Goal: Task Accomplishment & Management: Manage account settings

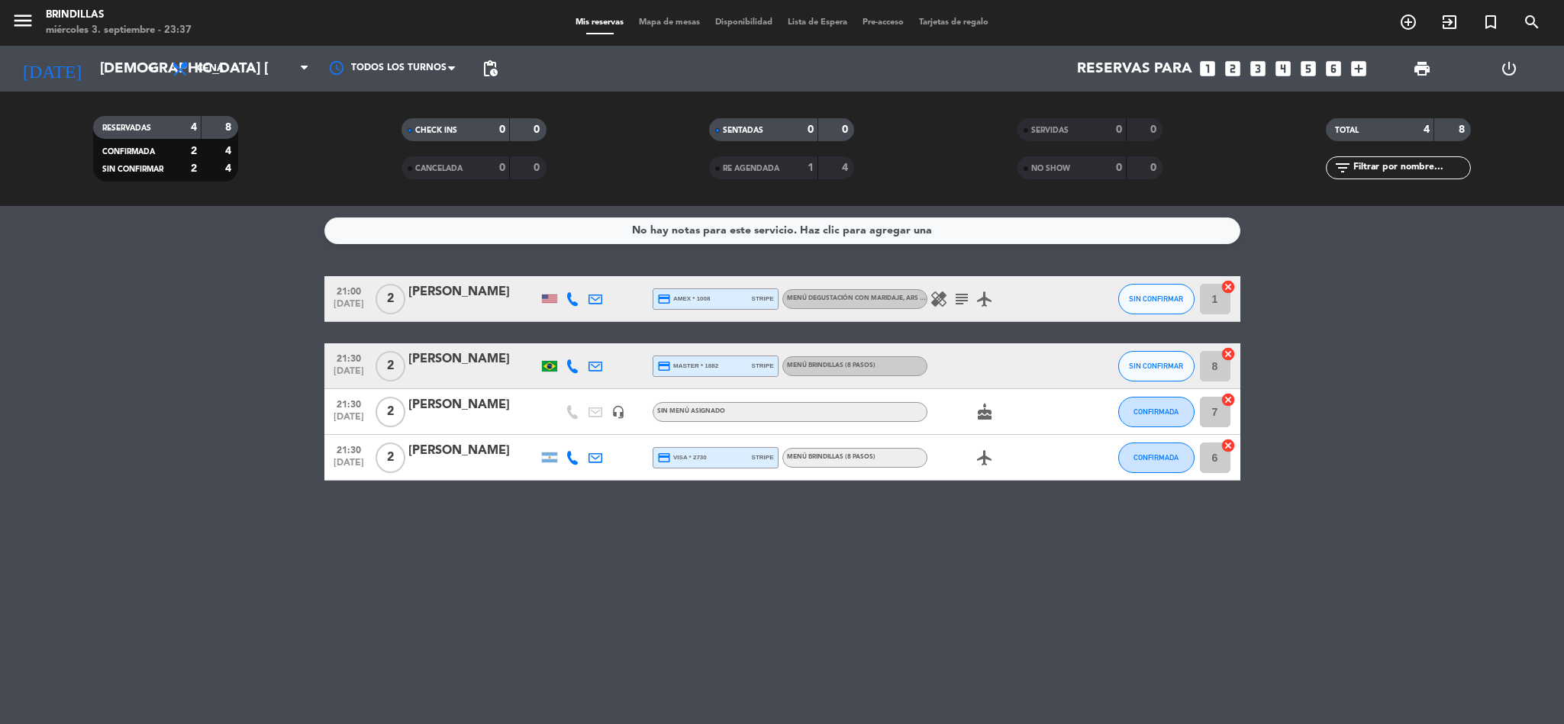
drag, startPoint x: 0, startPoint y: 0, endPoint x: 446, endPoint y: 367, distance: 578.0
click at [446, 367] on div "[PERSON_NAME]" at bounding box center [473, 360] width 130 height 20
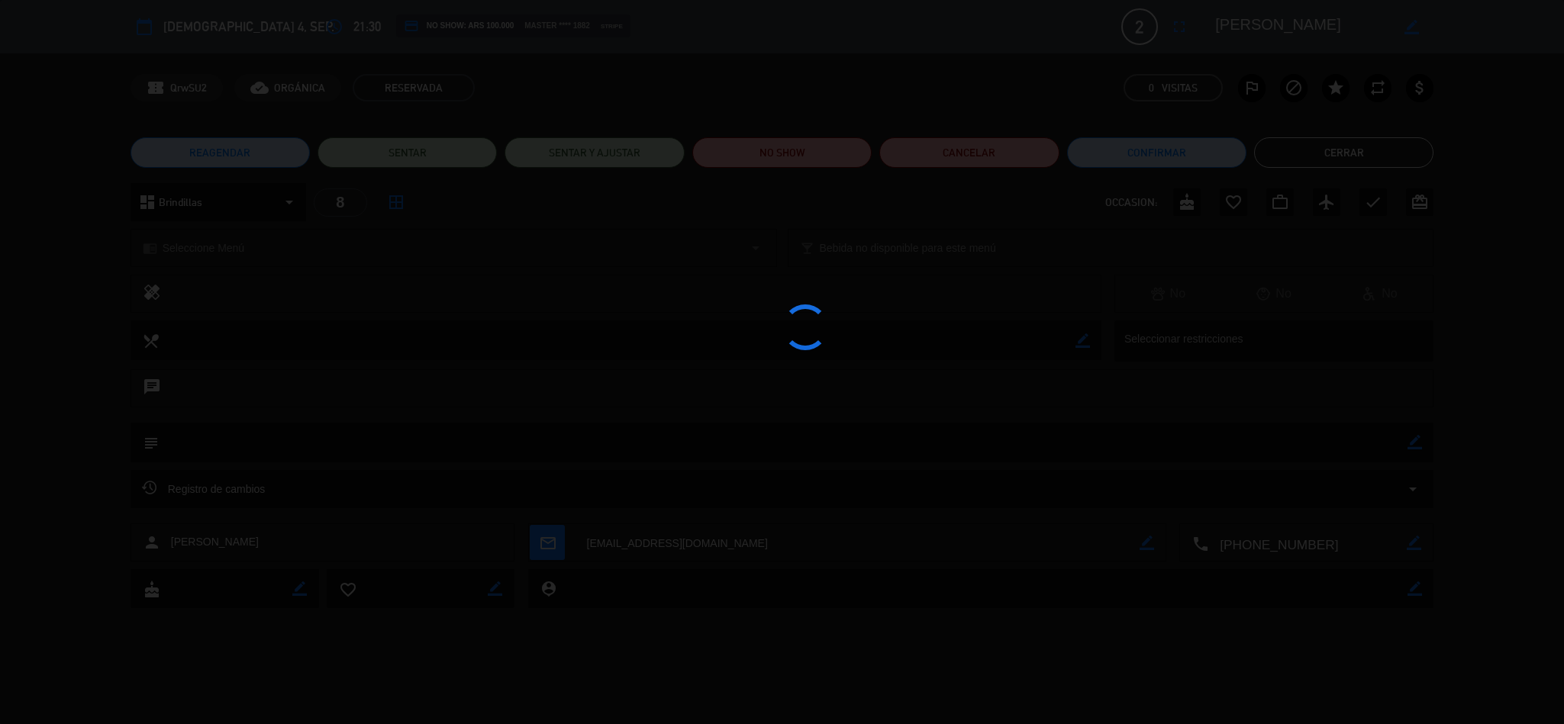
click at [446, 367] on div at bounding box center [782, 362] width 1564 height 724
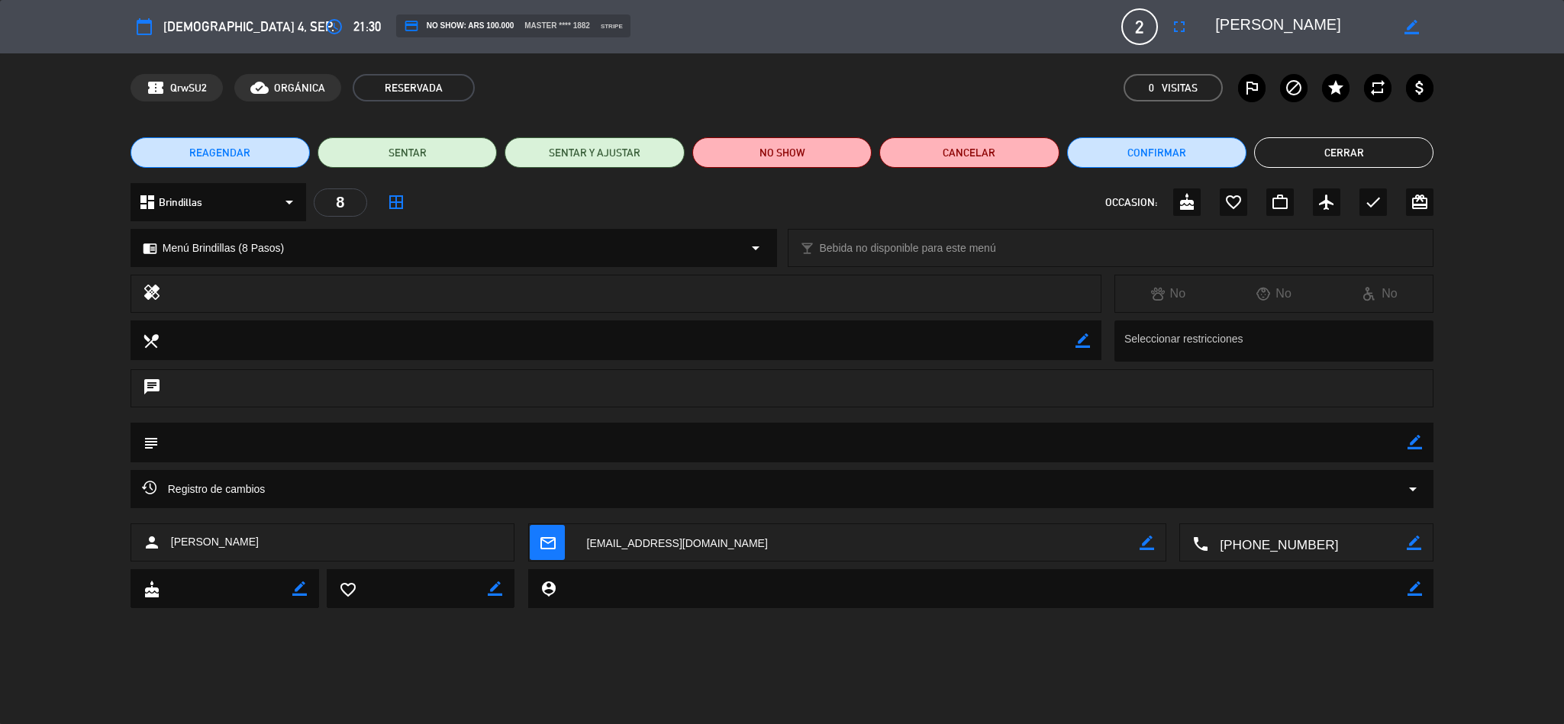
click at [335, 488] on div "Registro de cambios arrow_drop_down" at bounding box center [782, 489] width 1281 height 18
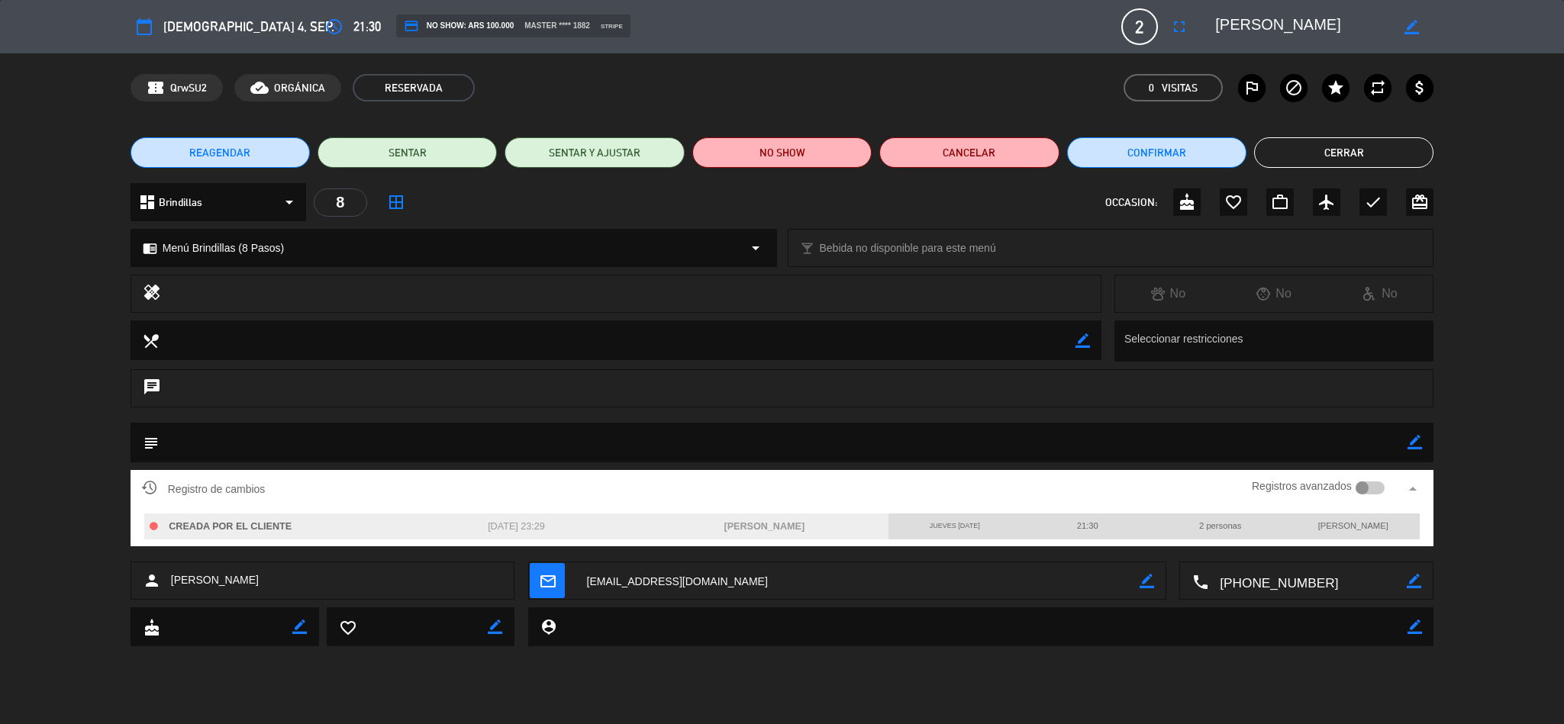
click at [1349, 159] on button "Cerrar" at bounding box center [1343, 152] width 179 height 31
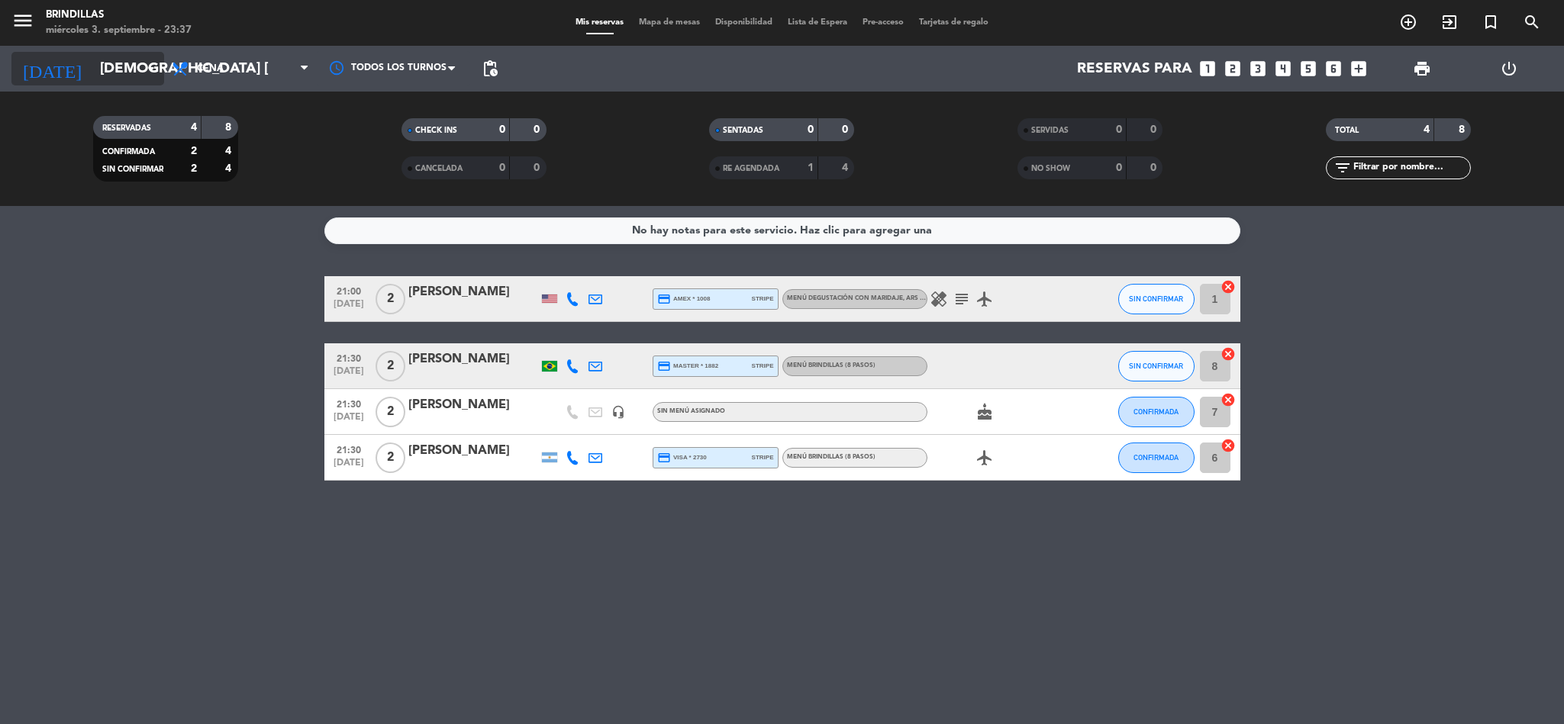
click at [138, 55] on input "[DEMOGRAPHIC_DATA] [DATE]" at bounding box center [184, 69] width 184 height 32
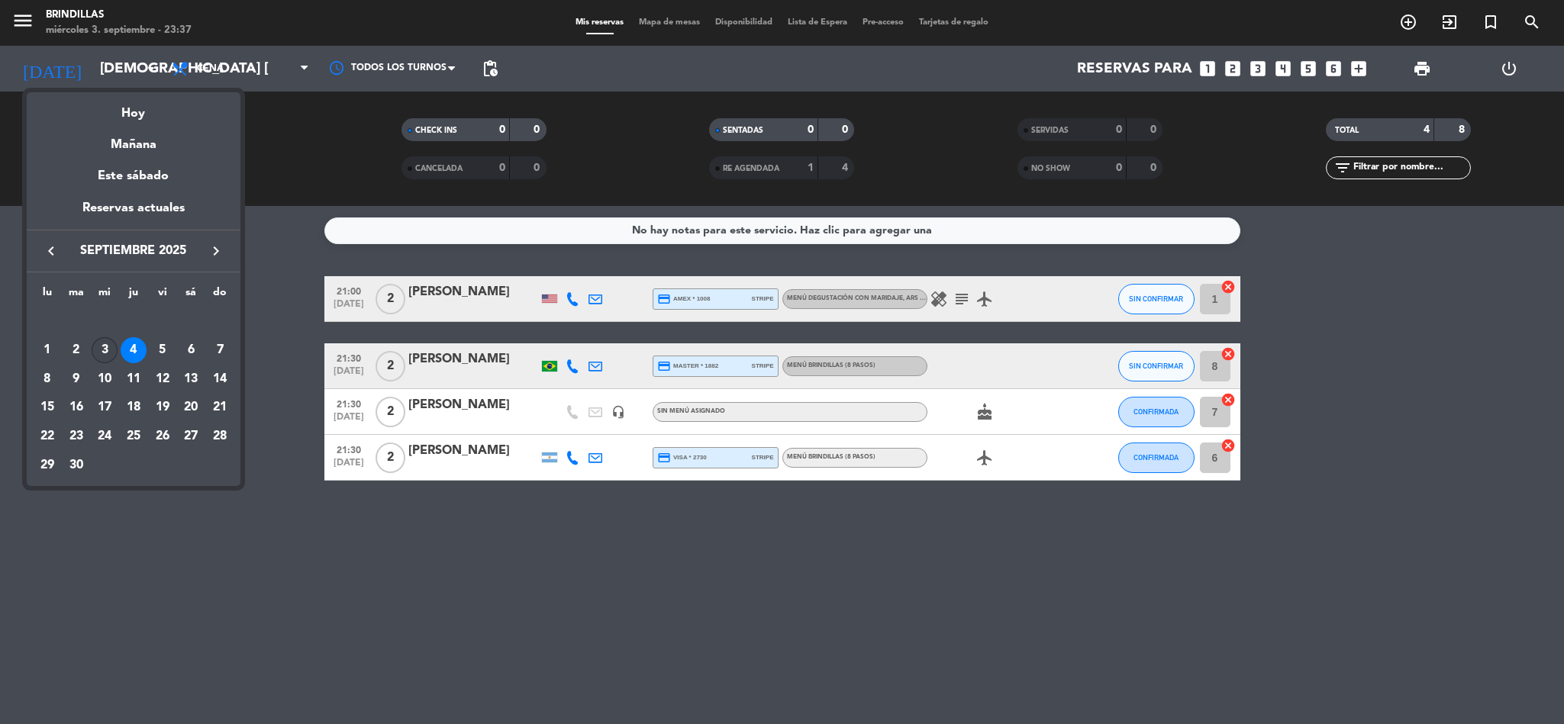
click at [97, 348] on div "3" at bounding box center [105, 350] width 26 height 26
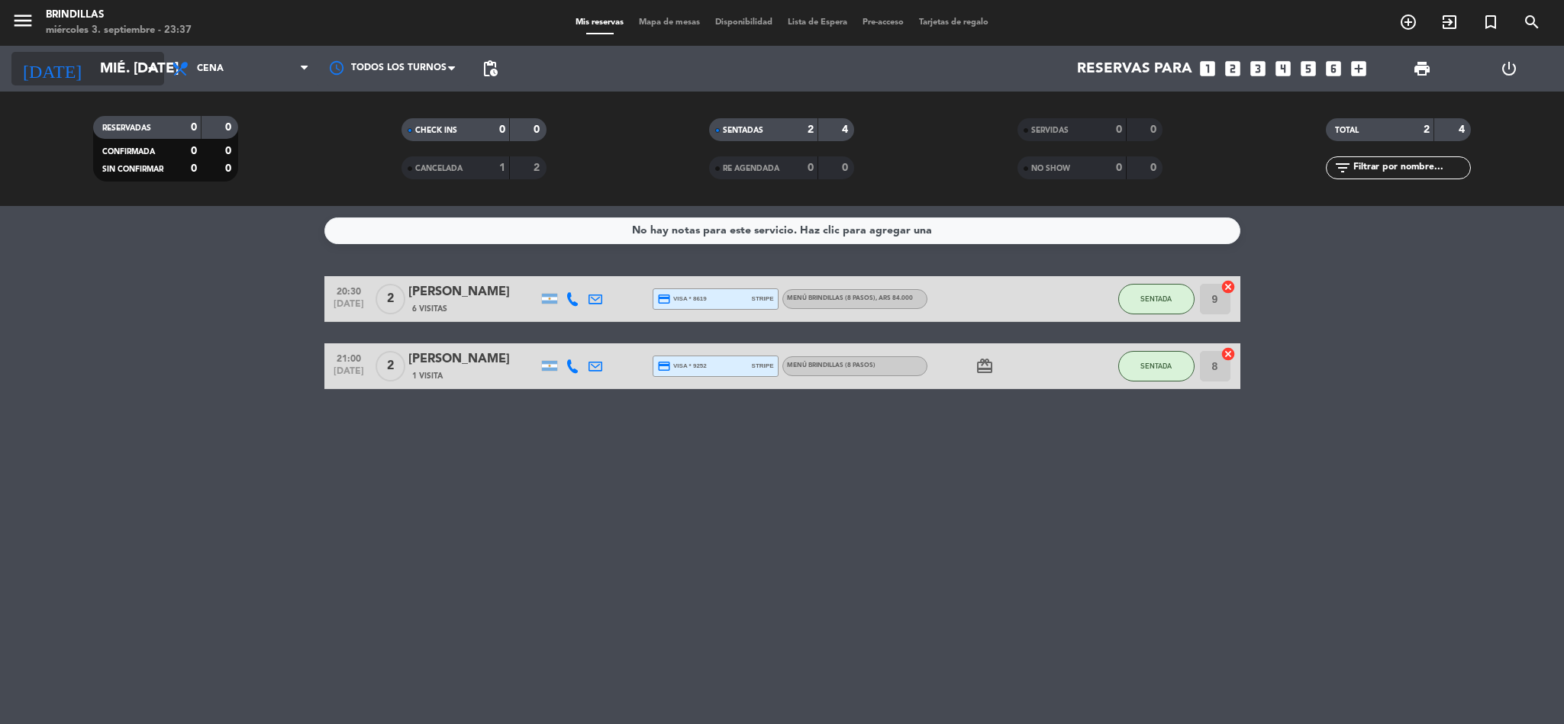
click at [119, 55] on input "mié. [DATE]" at bounding box center [184, 69] width 184 height 32
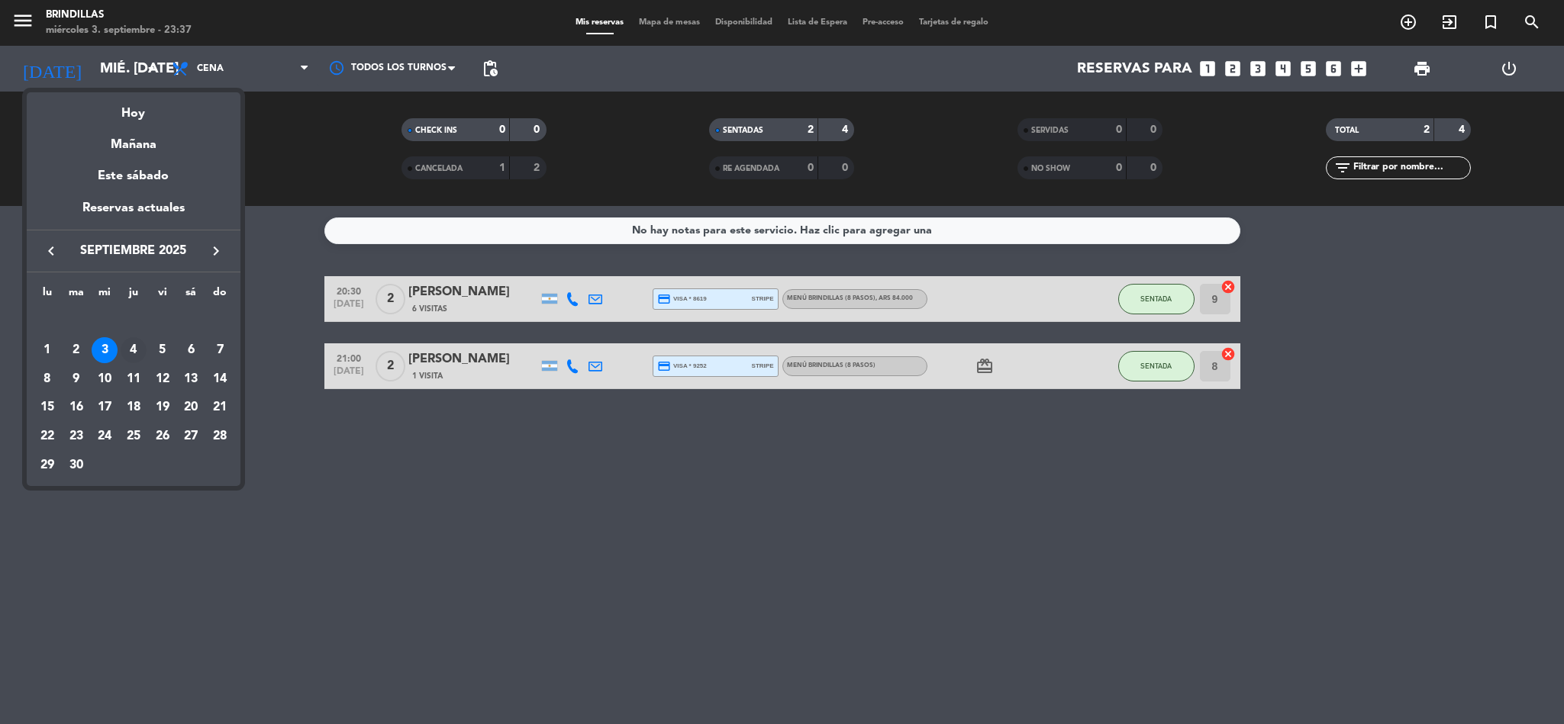
click at [131, 350] on div "4" at bounding box center [134, 350] width 26 height 26
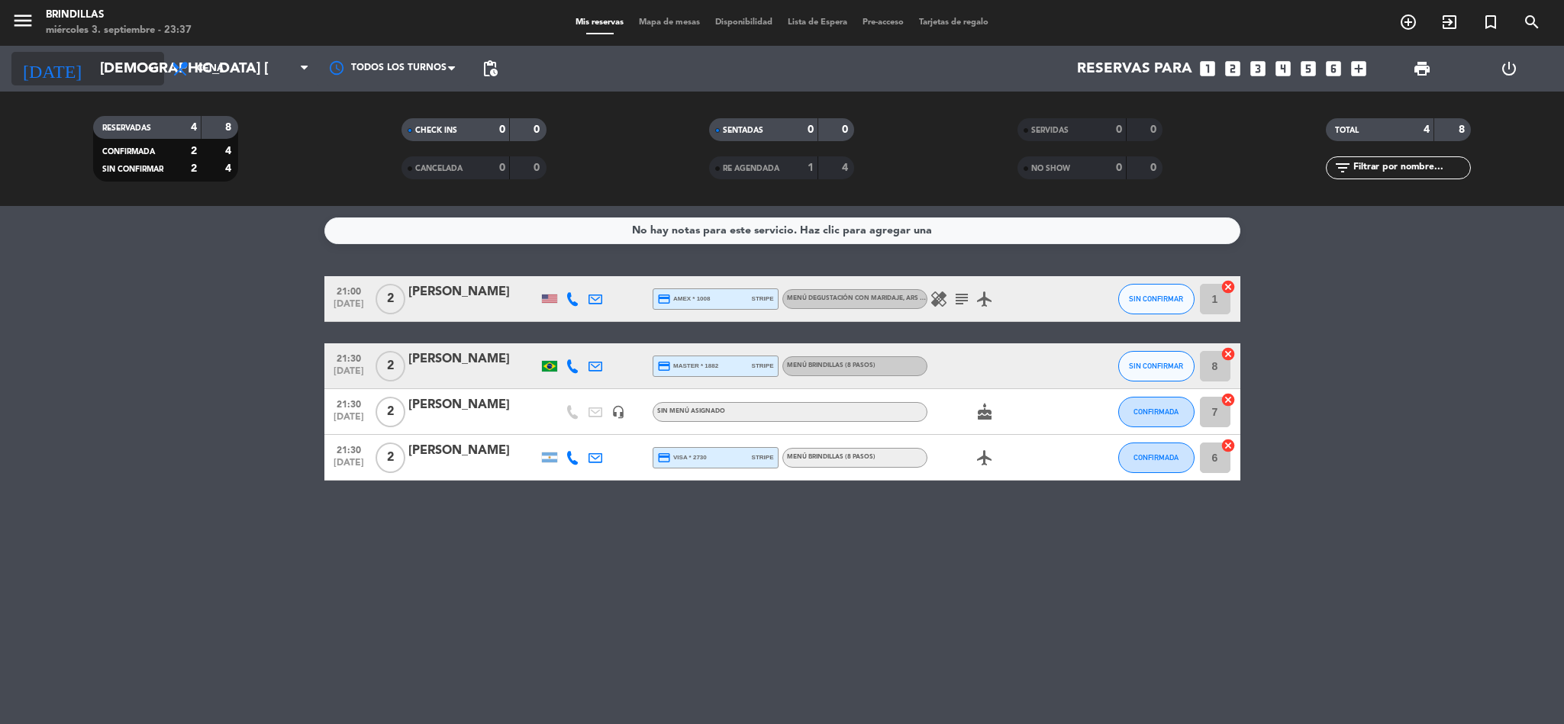
click at [92, 76] on input "[DEMOGRAPHIC_DATA] [DATE]" at bounding box center [184, 69] width 184 height 32
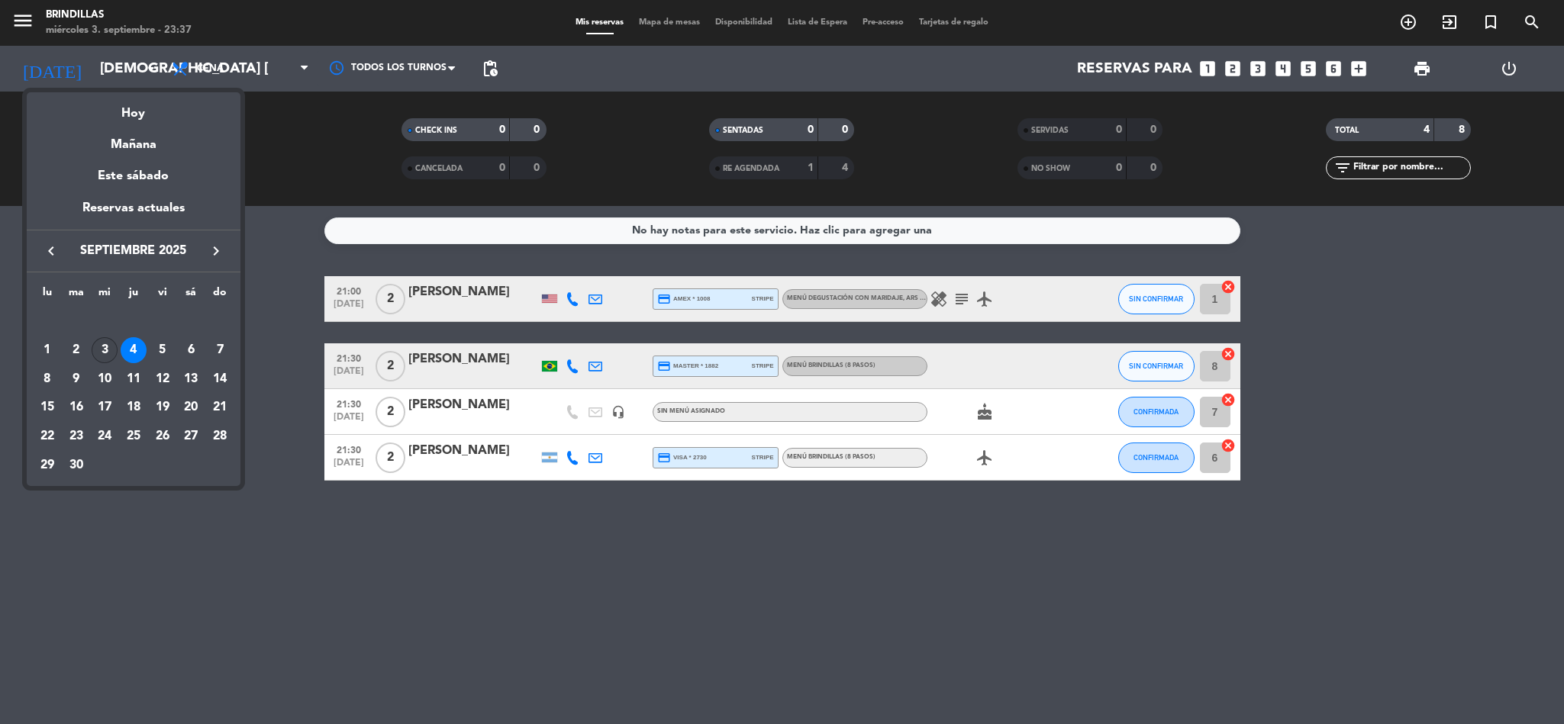
click at [106, 350] on div "3" at bounding box center [105, 350] width 26 height 26
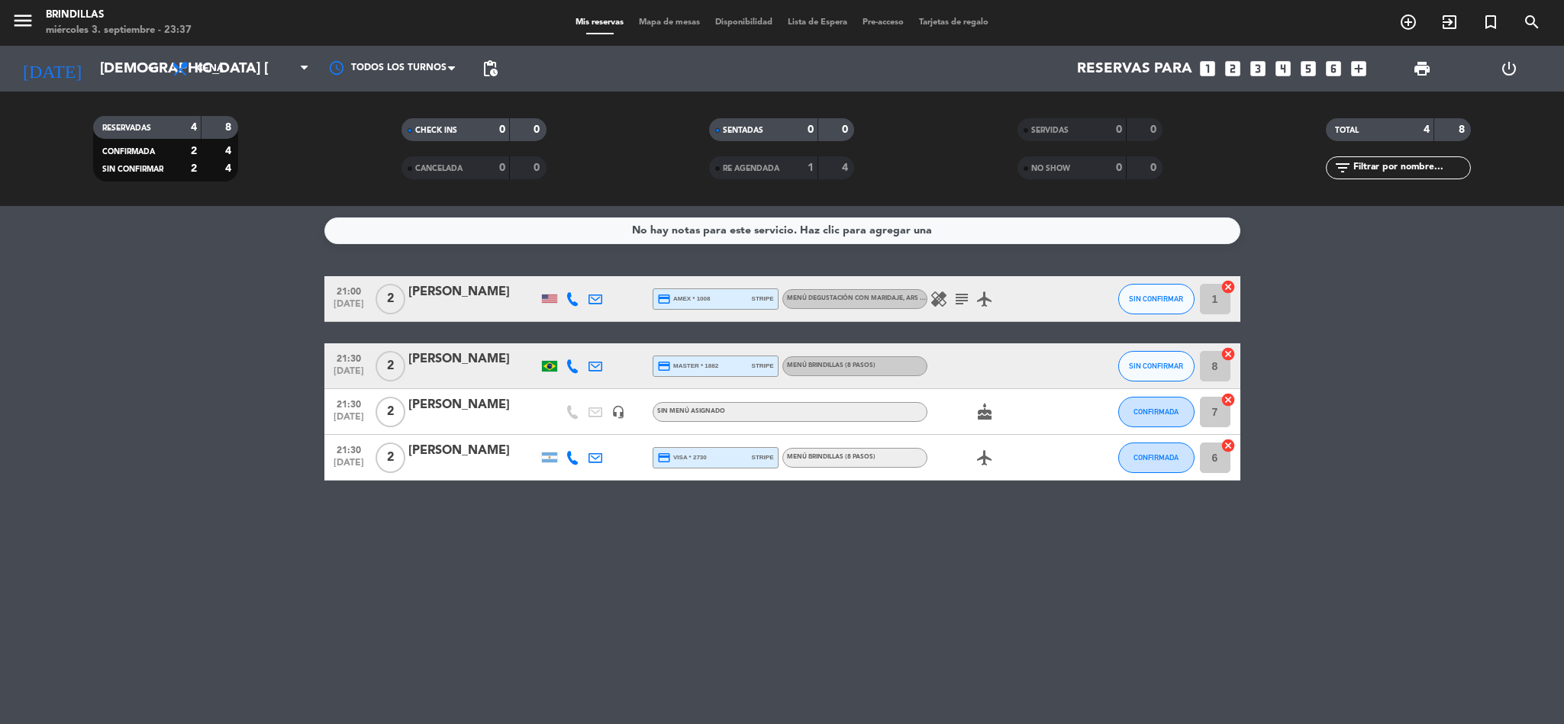
type input "mié. [DATE]"
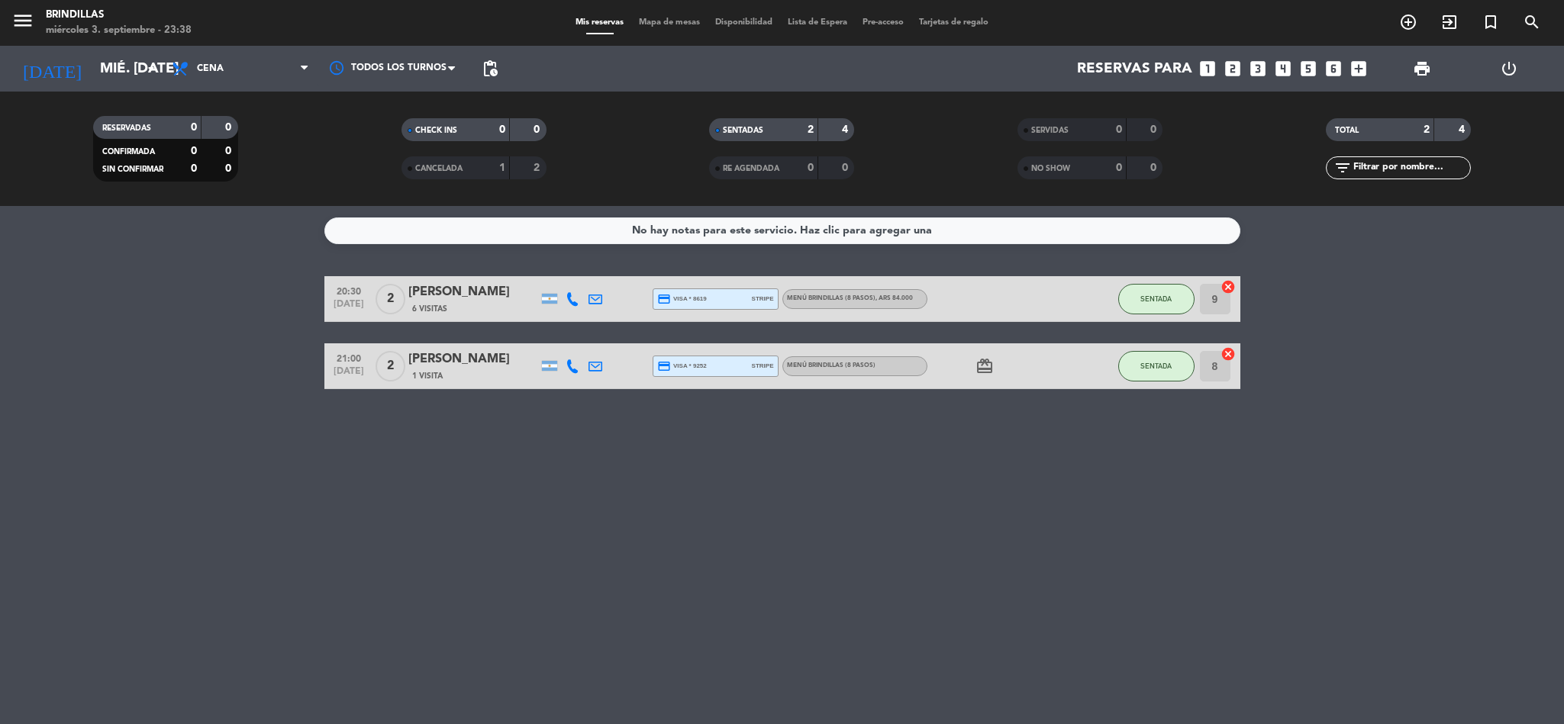
click at [504, 406] on div "No hay notas para este servicio. Haz clic para agregar una 20:30 [DATE] 2 [PERS…" at bounding box center [782, 465] width 1564 height 518
